Goal: Navigation & Orientation: Find specific page/section

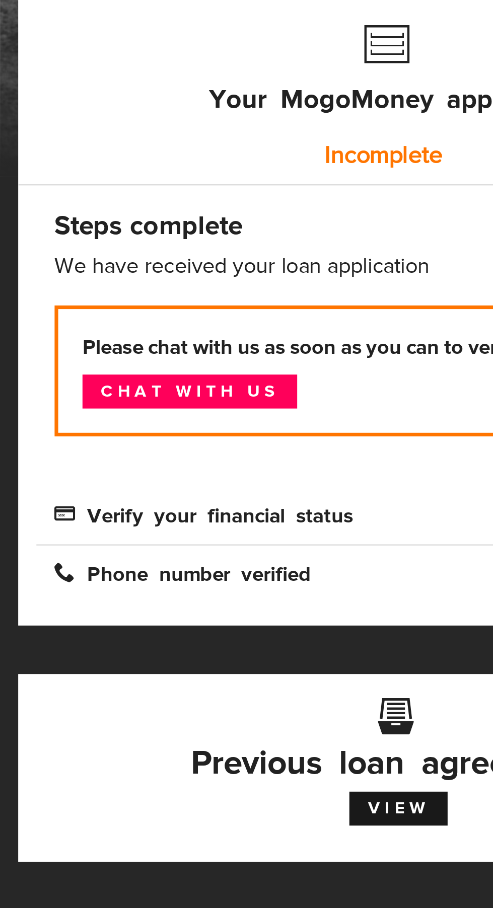
click at [109, 369] on span "Verify your financial status" at bounding box center [85, 366] width 124 height 9
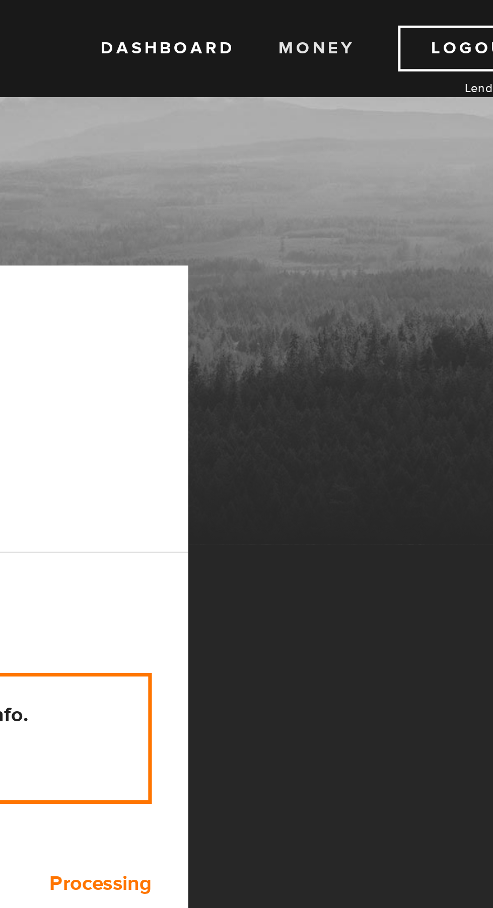
click at [376, 17] on link "Money" at bounding box center [374, 20] width 32 height 19
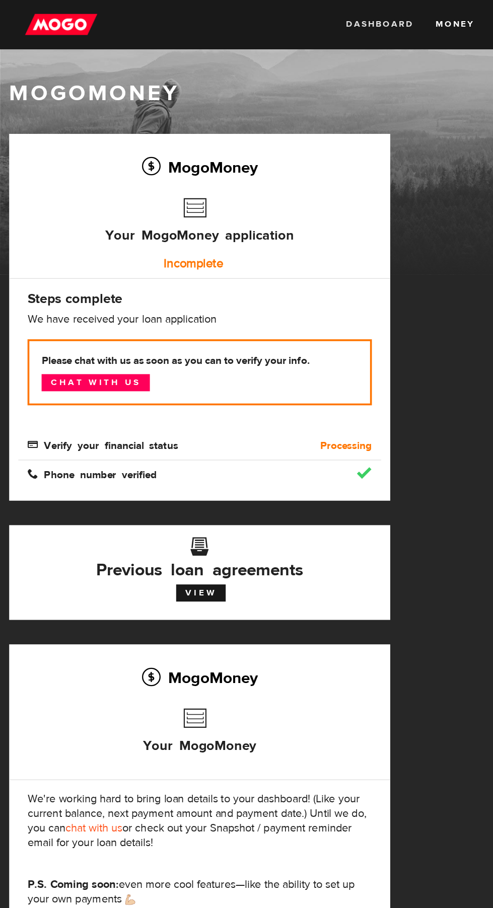
click at [322, 20] on link "Dashboard" at bounding box center [312, 20] width 55 height 19
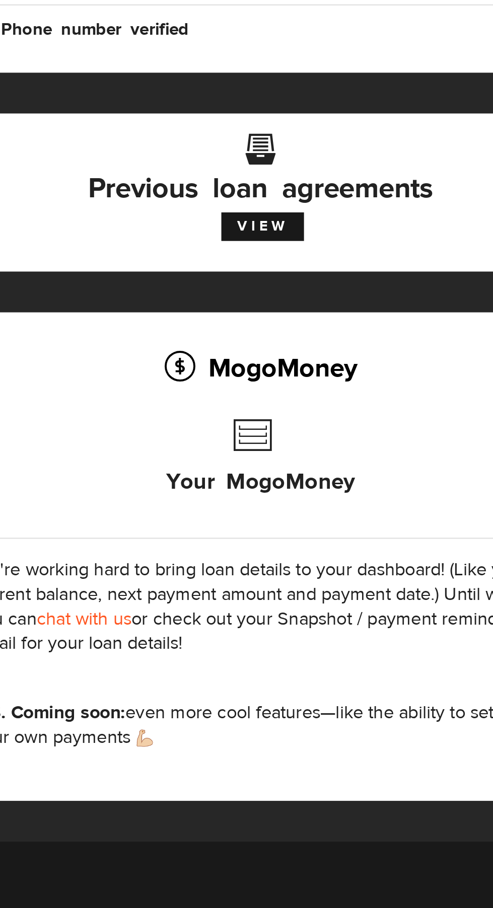
click at [161, 568] on h2 "MogoMoney" at bounding box center [164, 557] width 283 height 21
click at [165, 564] on h2 "MogoMoney" at bounding box center [164, 557] width 283 height 21
